Goal: Task Accomplishment & Management: Manage account settings

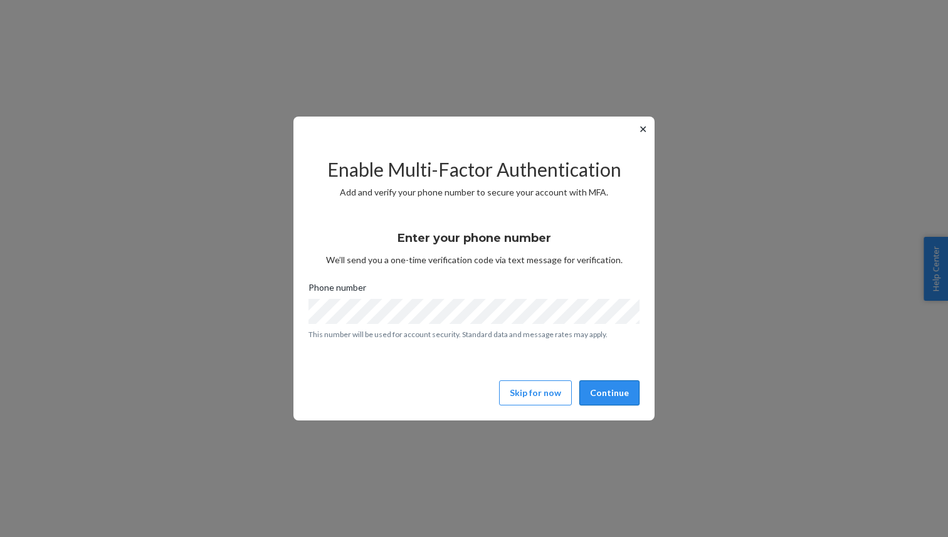
click at [604, 394] on button "Continue" at bounding box center [609, 393] width 60 height 25
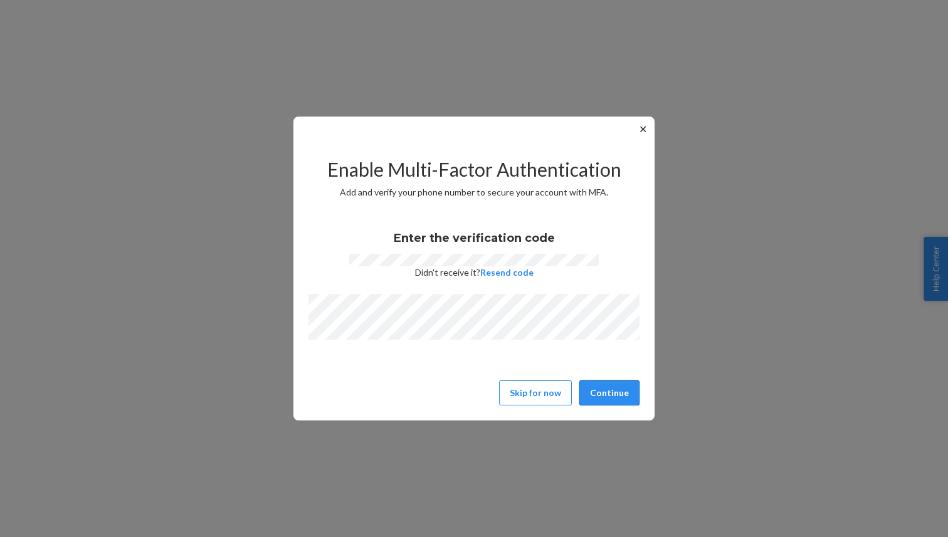
click at [604, 394] on button "Continue" at bounding box center [609, 393] width 60 height 25
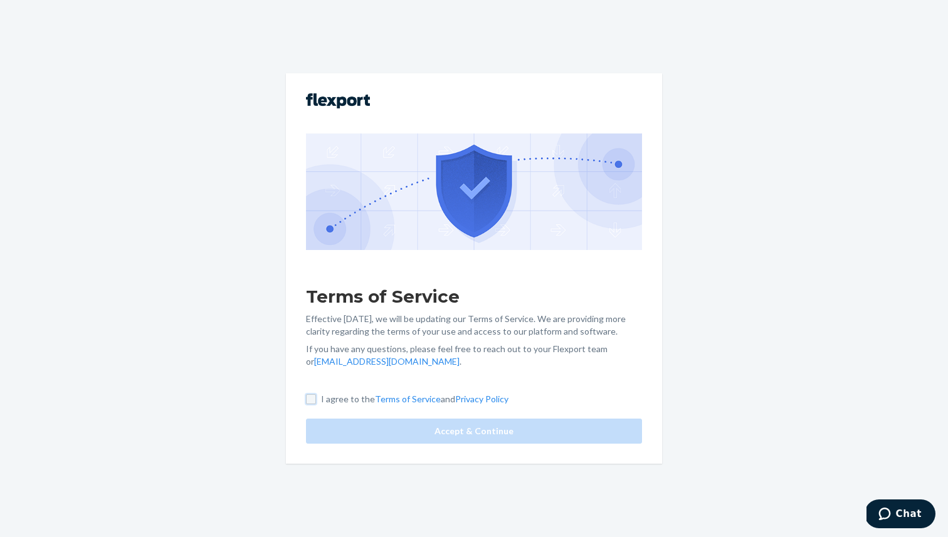
click at [310, 397] on input "I agree to the Terms of Service and Privacy Policy" at bounding box center [311, 399] width 10 height 10
checkbox input "true"
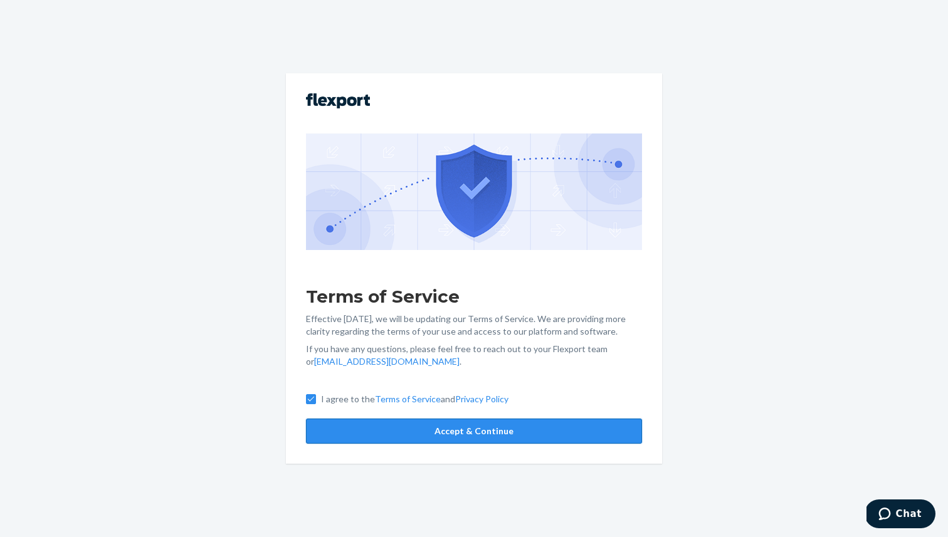
click at [371, 433] on button "Accept & Continue" at bounding box center [474, 431] width 336 height 25
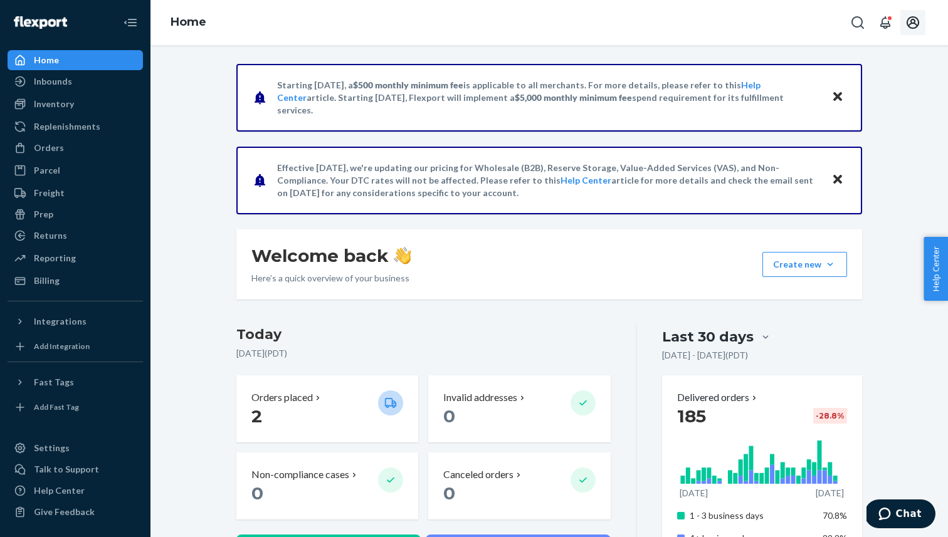
click at [916, 24] on icon "Open account menu" at bounding box center [912, 22] width 15 height 15
